Goal: Transaction & Acquisition: Purchase product/service

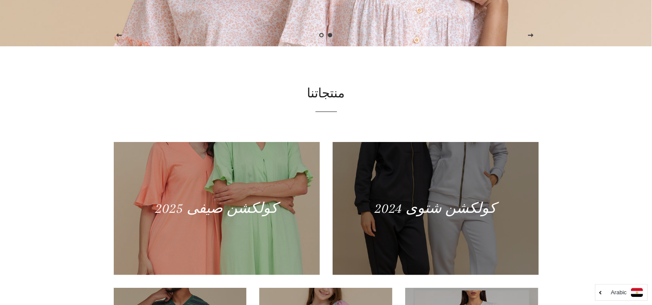
scroll to position [259, 0]
click at [417, 215] on div at bounding box center [435, 207] width 212 height 137
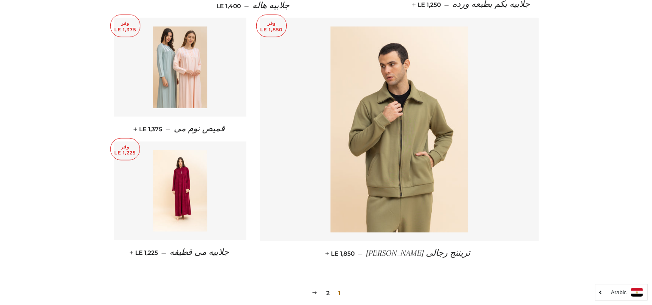
scroll to position [1222, 0]
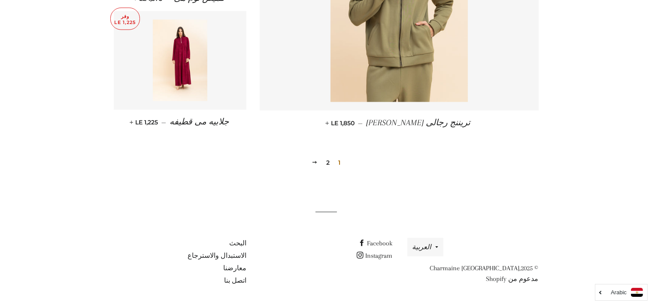
click at [328, 163] on link "2" at bounding box center [328, 162] width 10 height 13
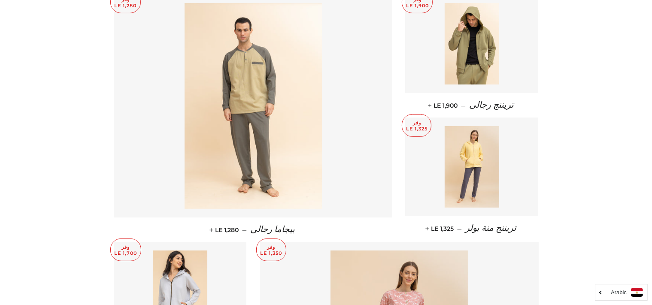
scroll to position [371, 0]
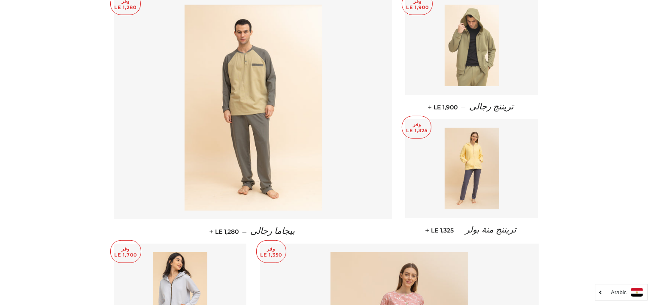
click at [468, 79] on img at bounding box center [472, 46] width 54 height 82
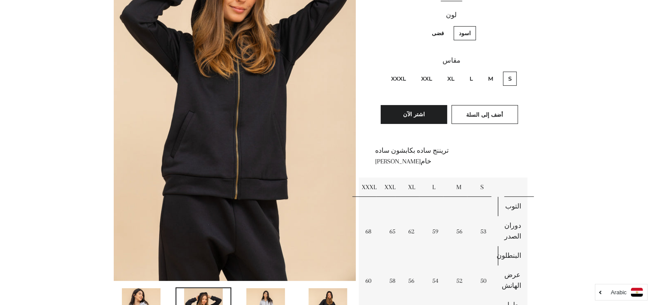
scroll to position [183, 0]
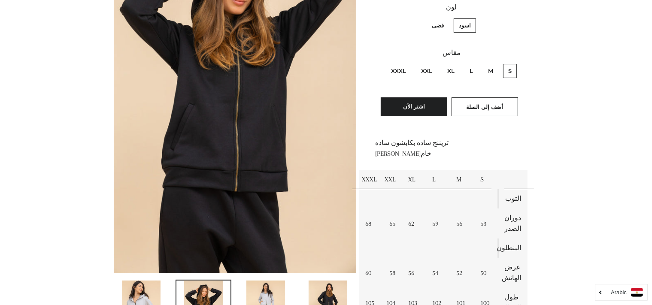
click at [445, 68] on label "XL" at bounding box center [451, 71] width 18 height 14
click at [457, 63] on input "XL" at bounding box center [457, 63] width 0 height 0
radio input "true"
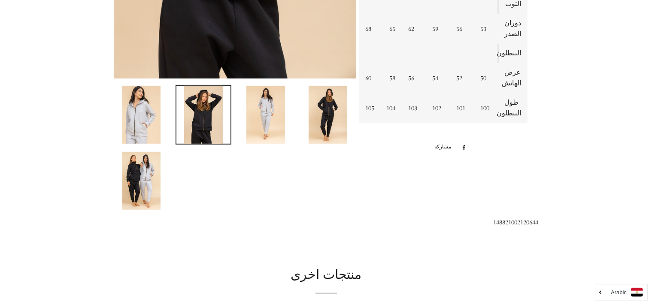
scroll to position [378, 0]
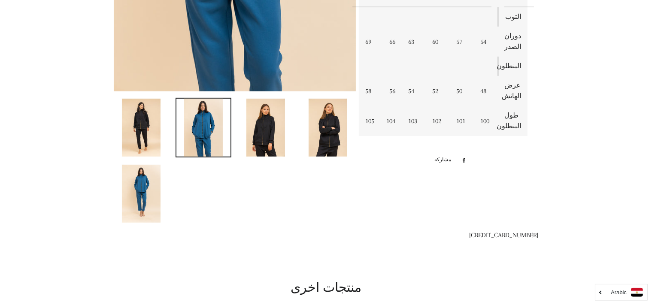
scroll to position [366, 0]
